Goal: Use online tool/utility

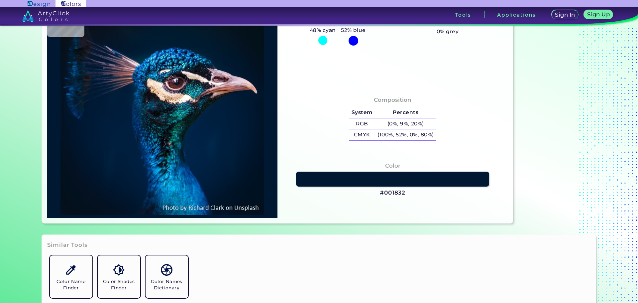
scroll to position [100, 0]
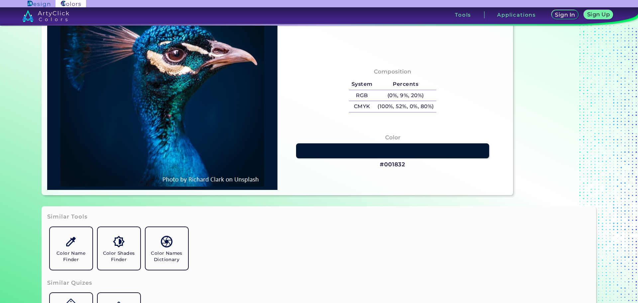
type input "#001f3e"
type input "#001F3E"
type input "#0a6d69"
type input "#0A6D69"
type input "#001d3b"
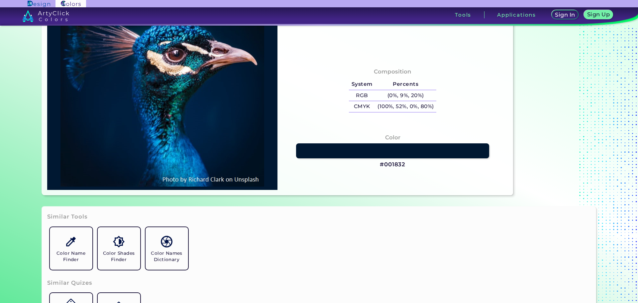
type input "#001D3B"
type input "#042131"
type input "#021327"
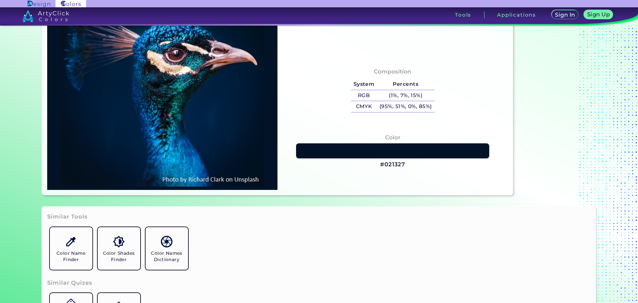
type input "#031224"
type input "#000000"
